Goal: Find specific page/section: Find specific page/section

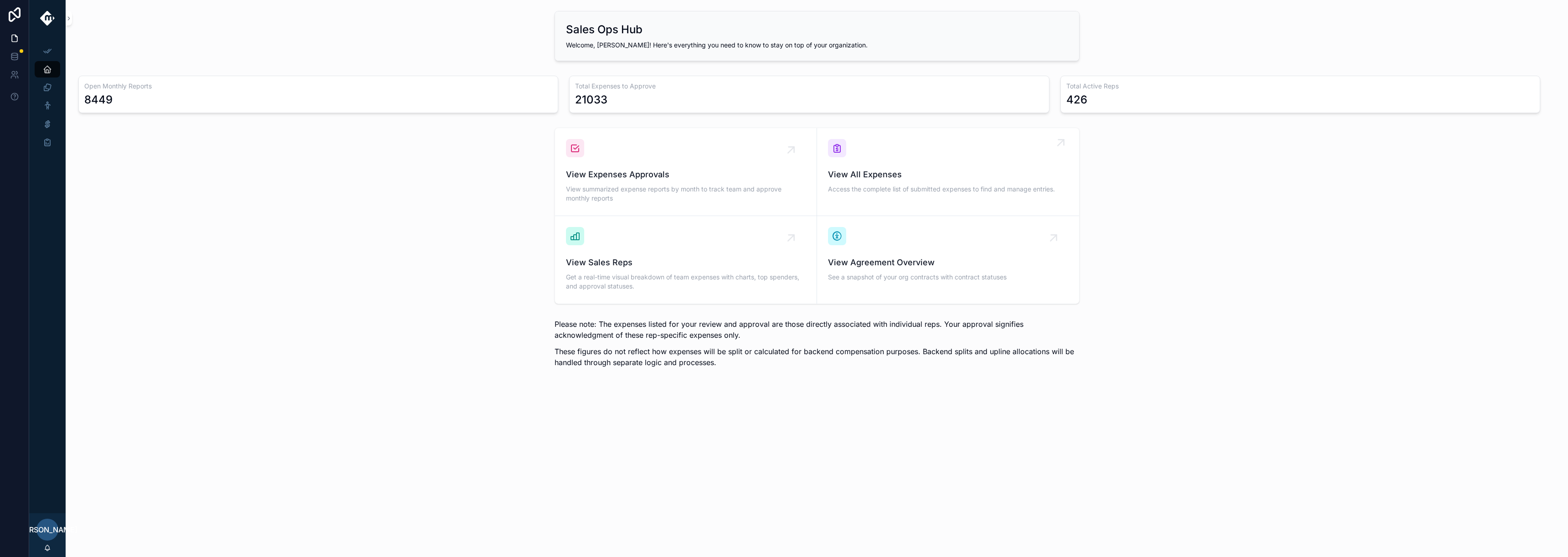
click at [871, 169] on span "View All Expenses" at bounding box center [948, 174] width 240 height 13
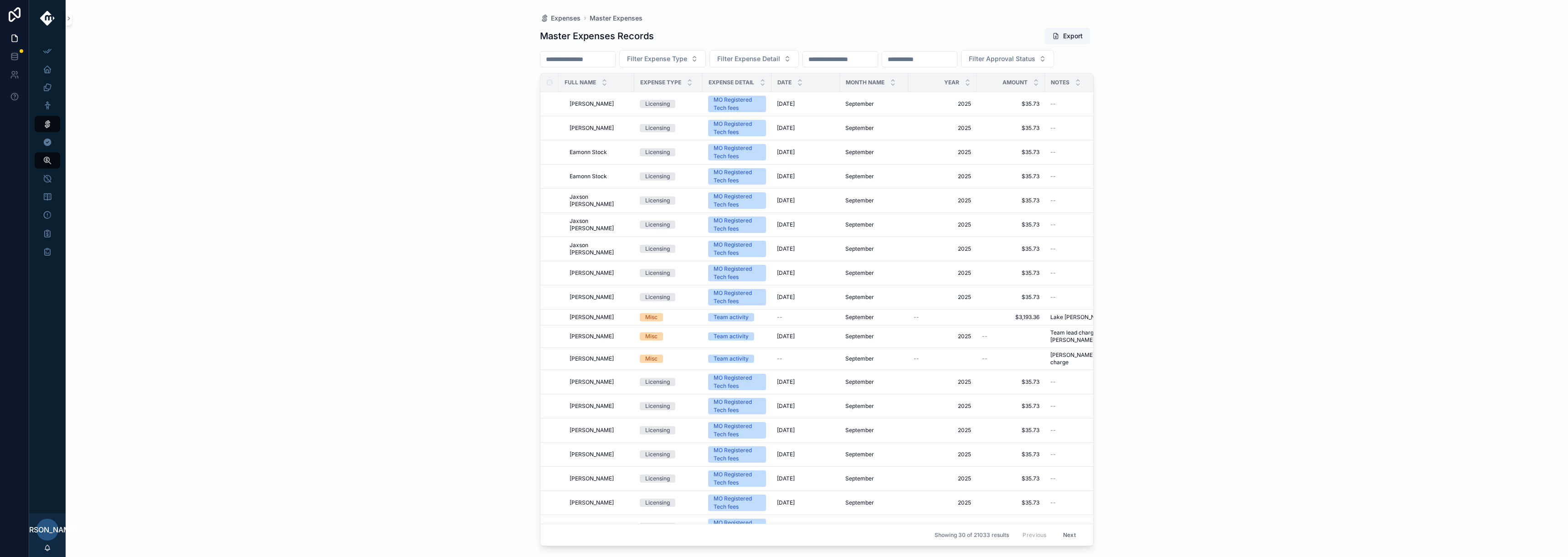
click at [345, 55] on div "Expenses Master Expenses Master Expenses Records Export Filter Expense Type Fil…" at bounding box center [817, 278] width 1502 height 557
click at [49, 125] on icon "scrollable content" at bounding box center [47, 124] width 9 height 9
